Goal: Information Seeking & Learning: Learn about a topic

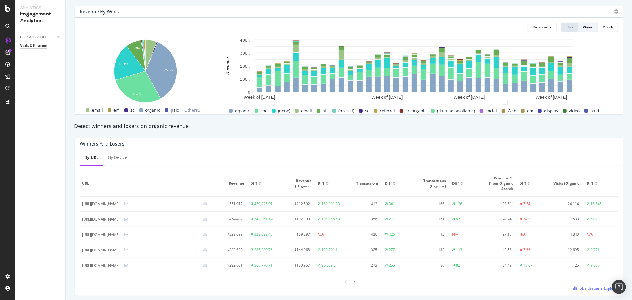
scroll to position [263, 0]
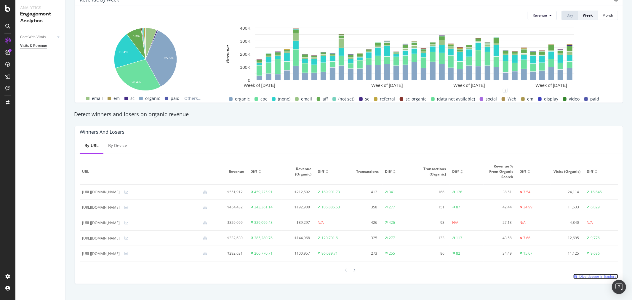
click at [579, 274] on span "Dive deeper in Explorer" at bounding box center [598, 276] width 39 height 5
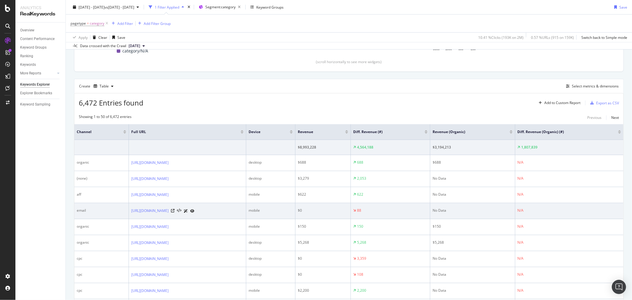
scroll to position [168, 0]
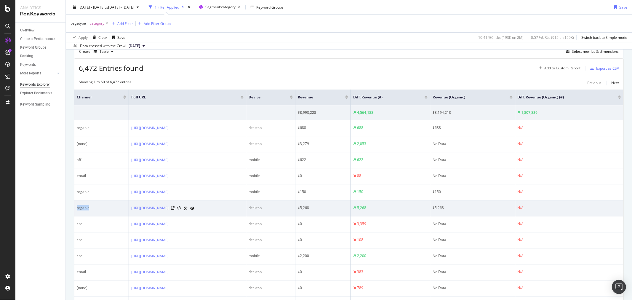
drag, startPoint x: 94, startPoint y: 238, endPoint x: 75, endPoint y: 237, distance: 19.3
click at [75, 216] on td "organic" at bounding box center [101, 208] width 54 height 16
click at [113, 216] on td "organic" at bounding box center [101, 208] width 54 height 16
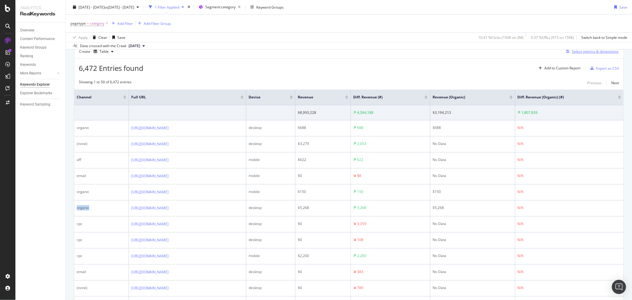
click at [572, 52] on div "Select metrics & dimensions" at bounding box center [595, 51] width 47 height 5
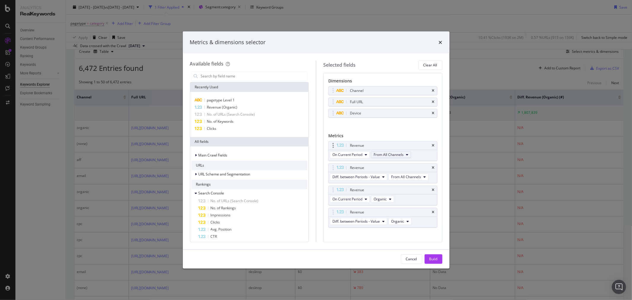
click at [385, 155] on span "From All Channels" at bounding box center [388, 154] width 30 height 5
click at [396, 128] on div "Channel Full URL Device You can use this field as a dimension" at bounding box center [382, 108] width 109 height 44
click at [397, 177] on span "From All Channels" at bounding box center [406, 176] width 30 height 5
click at [442, 42] on icon "times" at bounding box center [441, 42] width 4 height 5
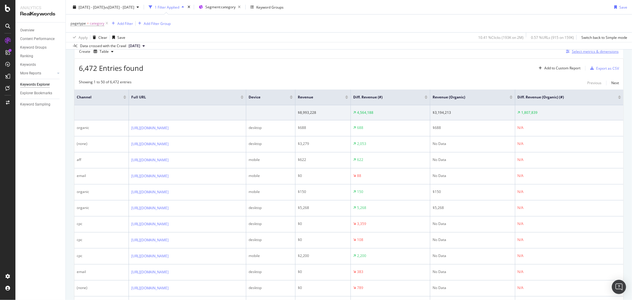
click at [573, 54] on div "Select metrics & dimensions" at bounding box center [590, 51] width 55 height 7
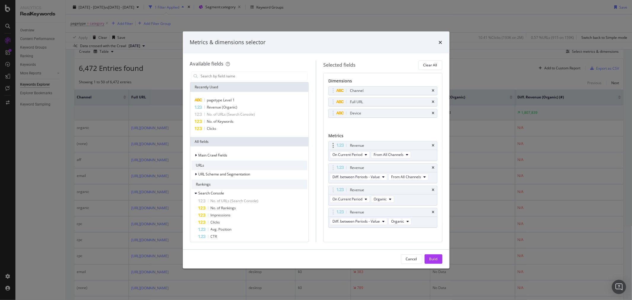
click at [382, 159] on div "On Current Period From All Channels" at bounding box center [370, 155] width 85 height 11
click at [383, 154] on span "From All Channels" at bounding box center [388, 154] width 30 height 5
click at [439, 43] on icon "times" at bounding box center [441, 42] width 4 height 5
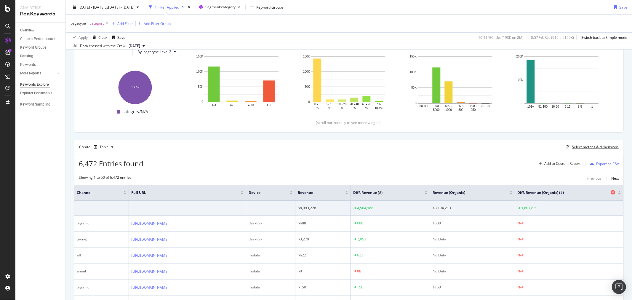
scroll to position [99, 0]
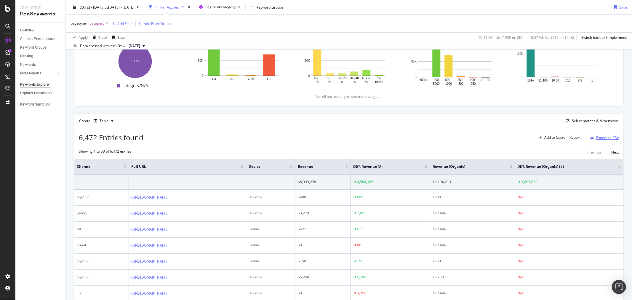
drag, startPoint x: 599, startPoint y: 142, endPoint x: 599, endPoint y: 139, distance: 3.3
click at [599, 139] on button "Export as CSV" at bounding box center [603, 137] width 31 height 9
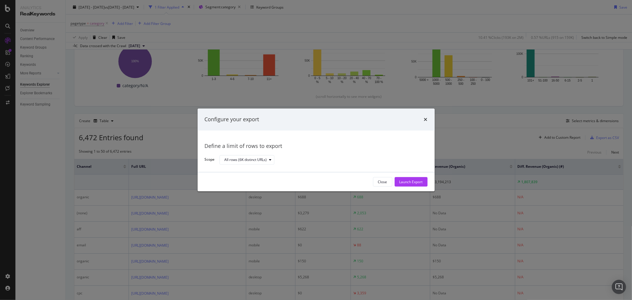
click at [423, 189] on div "Close Launch Export" at bounding box center [316, 181] width 237 height 19
click at [421, 182] on div "Launch Export" at bounding box center [410, 181] width 23 height 5
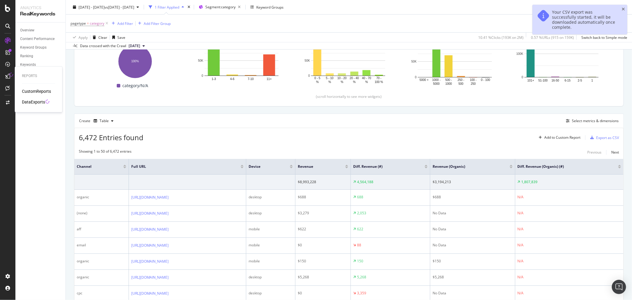
click at [29, 108] on div "Reports CustomReports DataExports" at bounding box center [38, 89] width 43 height 43
click at [30, 106] on div "Reports CustomReports DataExports" at bounding box center [38, 89] width 43 height 43
click at [32, 103] on div "DataExports" at bounding box center [33, 102] width 23 height 6
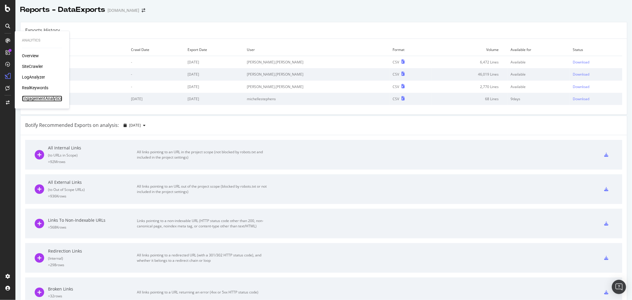
click at [42, 97] on div "EngagementAnalytics" at bounding box center [42, 99] width 40 height 6
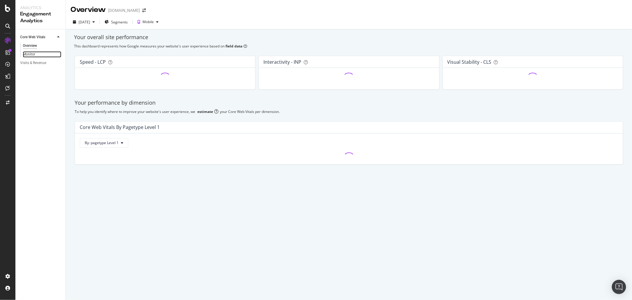
click at [41, 57] on link "Monitor" at bounding box center [42, 54] width 39 height 6
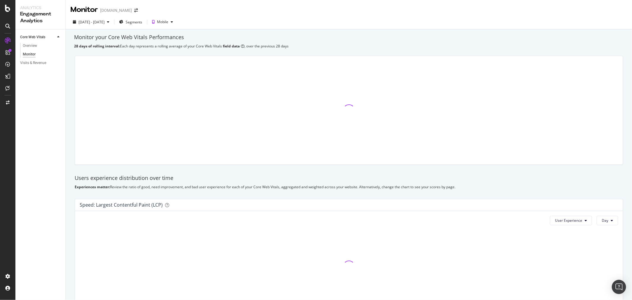
click at [43, 75] on div "Core Web Vitals Overview Monitor Visits & Revenue" at bounding box center [40, 164] width 50 height 270
click at [40, 66] on div "Visits & Revenue" at bounding box center [42, 63] width 45 height 9
click at [37, 60] on div "Visits & Revenue" at bounding box center [33, 63] width 26 height 6
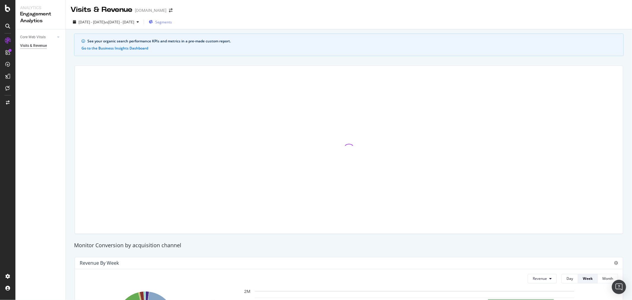
click at [172, 23] on span "Segments" at bounding box center [163, 22] width 17 height 5
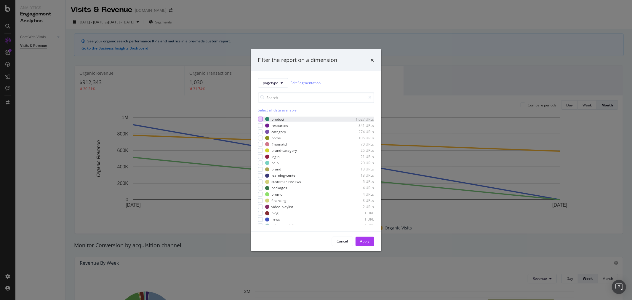
click at [262, 117] on div "modal" at bounding box center [260, 119] width 5 height 5
click at [364, 242] on div "Apply" at bounding box center [364, 241] width 9 height 5
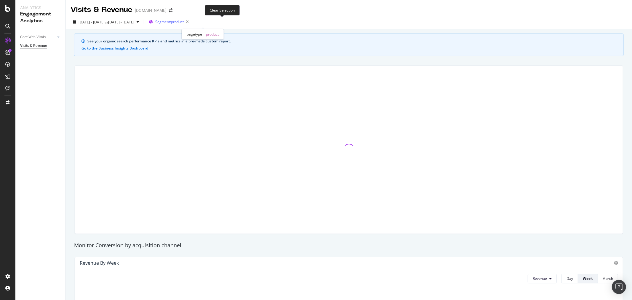
click at [184, 20] on span "Segment: product" at bounding box center [169, 21] width 28 height 5
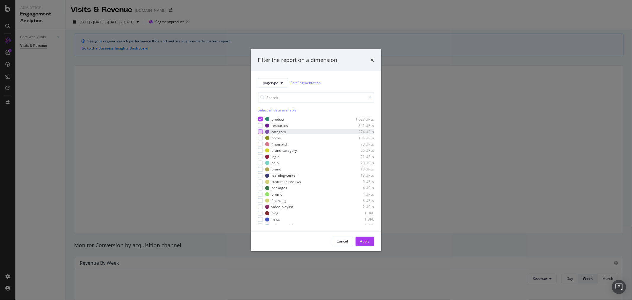
click at [262, 131] on div "modal" at bounding box center [260, 131] width 5 height 5
click at [262, 117] on div "modal" at bounding box center [260, 119] width 5 height 5
click at [363, 243] on div "Apply" at bounding box center [364, 241] width 9 height 5
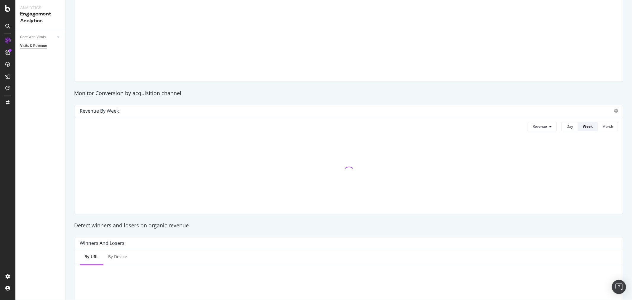
scroll to position [192, 0]
